Goal: Find specific page/section: Find specific page/section

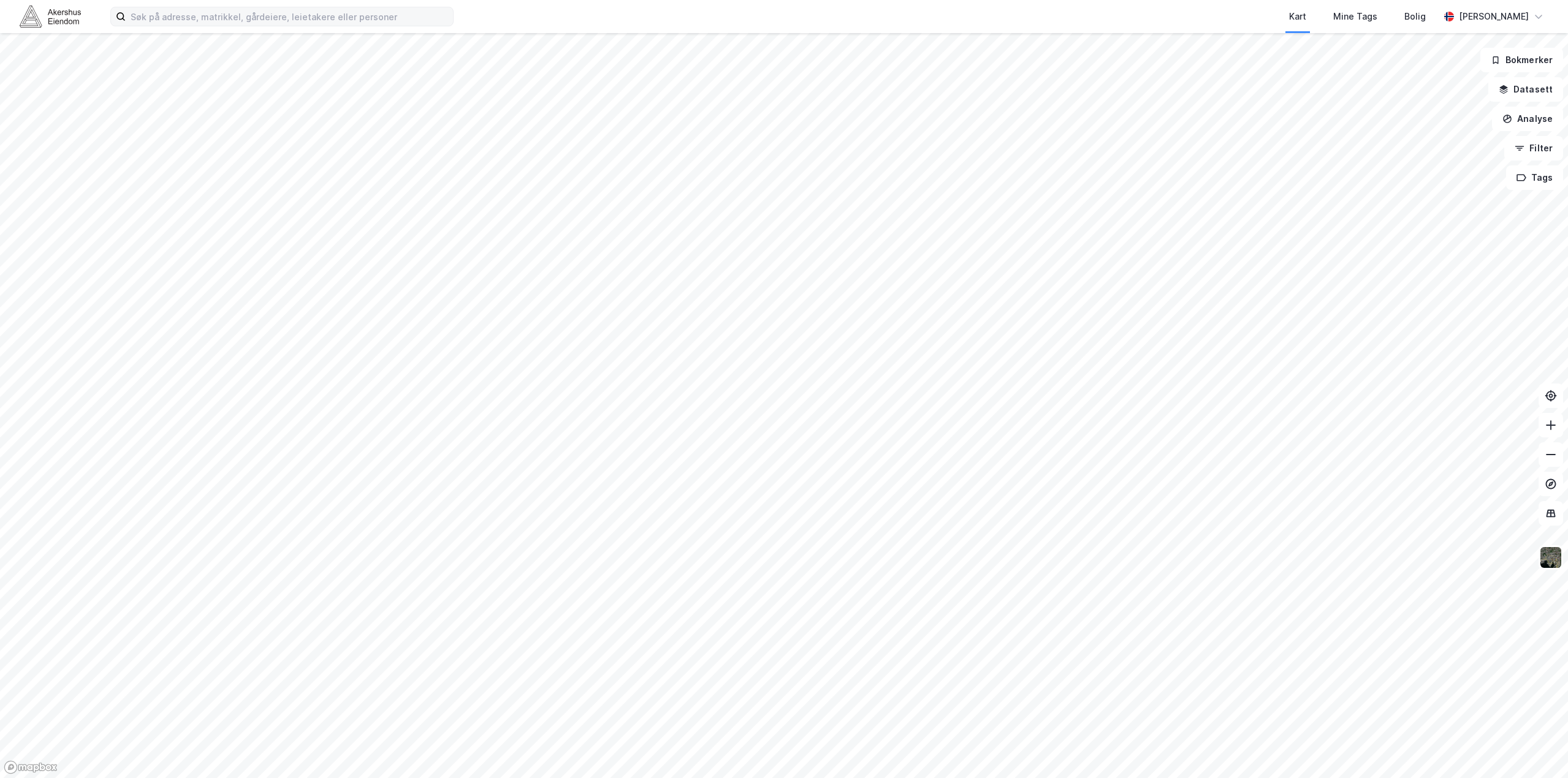
click at [363, 25] on label at bounding box center [281, 16] width 343 height 20
click at [361, 22] on input at bounding box center [289, 16] width 327 height 18
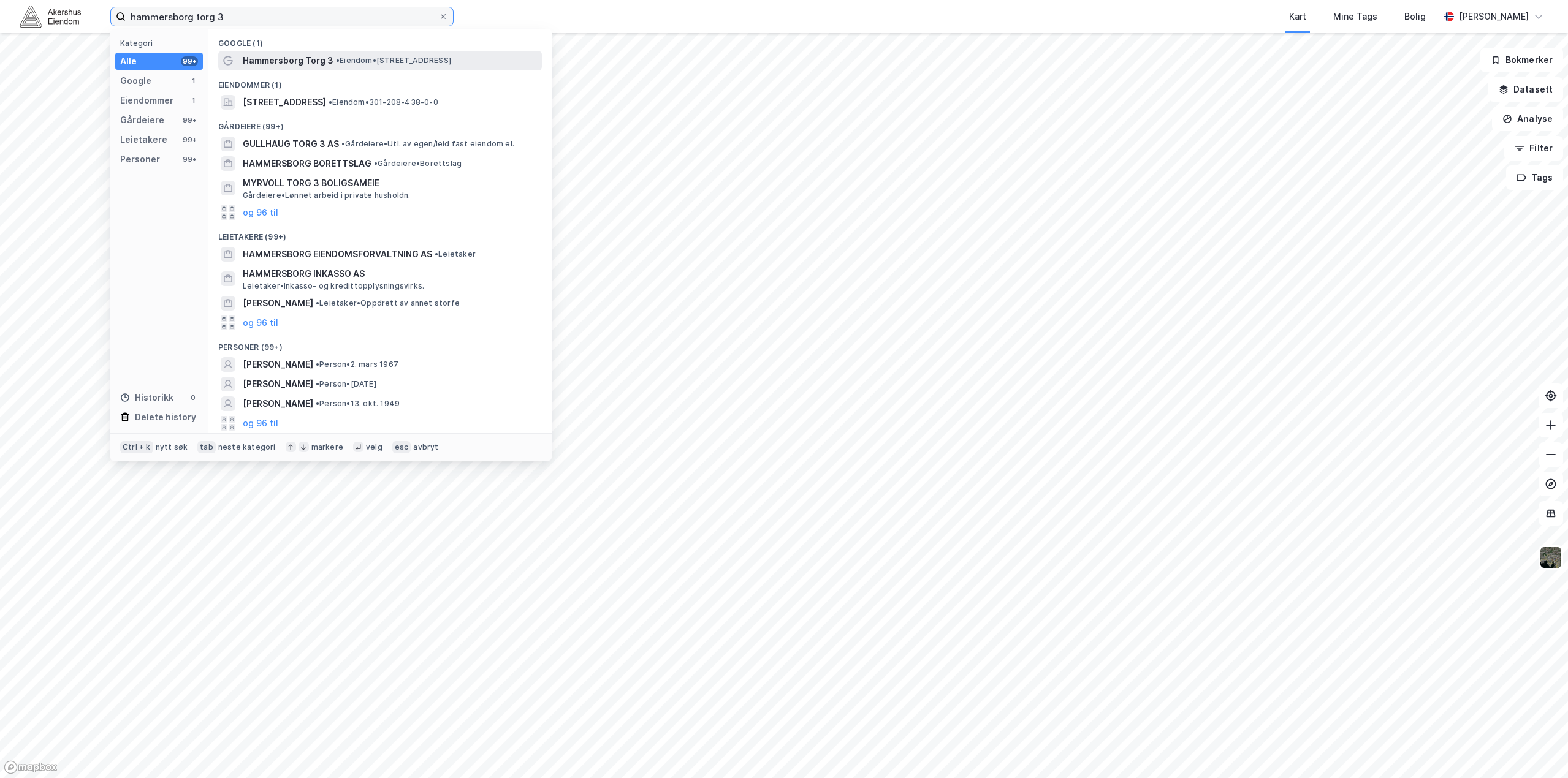
type input "hammersborg torg 3"
click at [312, 63] on span "Hammersborg Torg 3" at bounding box center [288, 61] width 91 height 15
